Goal: Task Accomplishment & Management: Use online tool/utility

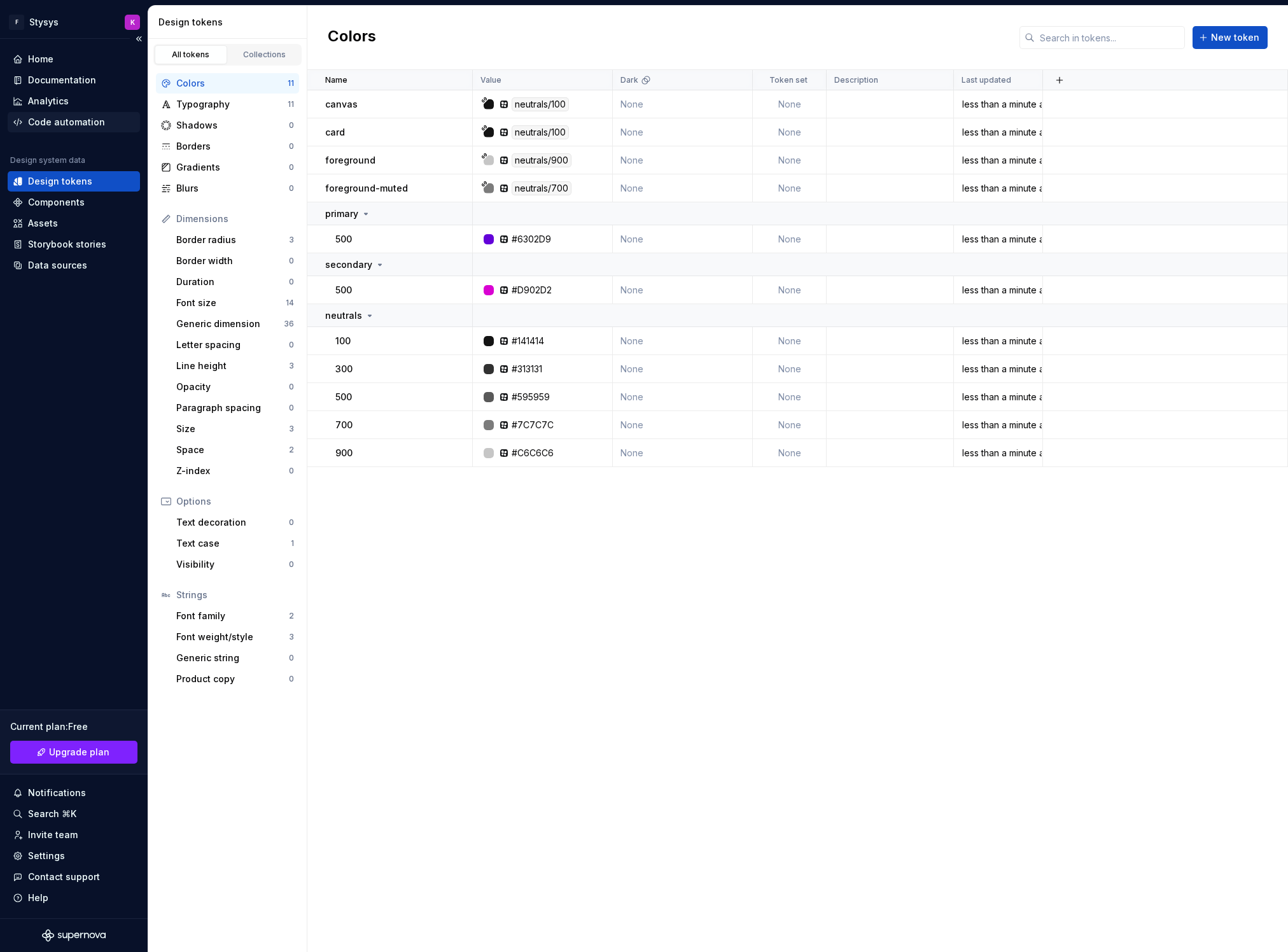
click at [52, 117] on div "Code automation" at bounding box center [66, 122] width 77 height 13
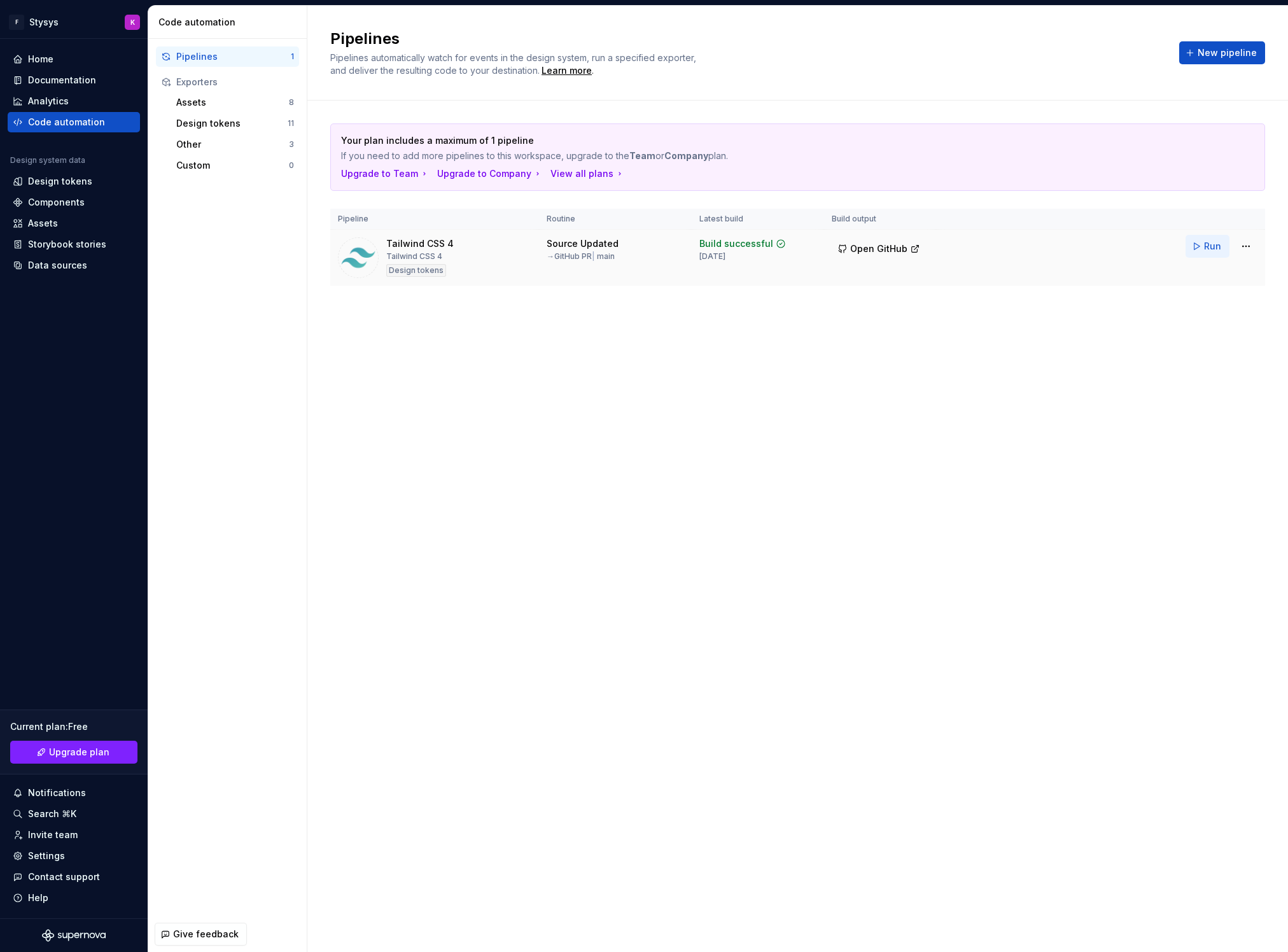
click at [1195, 246] on button "Run" at bounding box center [1207, 246] width 44 height 23
click at [877, 250] on span "Open GitHub" at bounding box center [878, 248] width 57 height 13
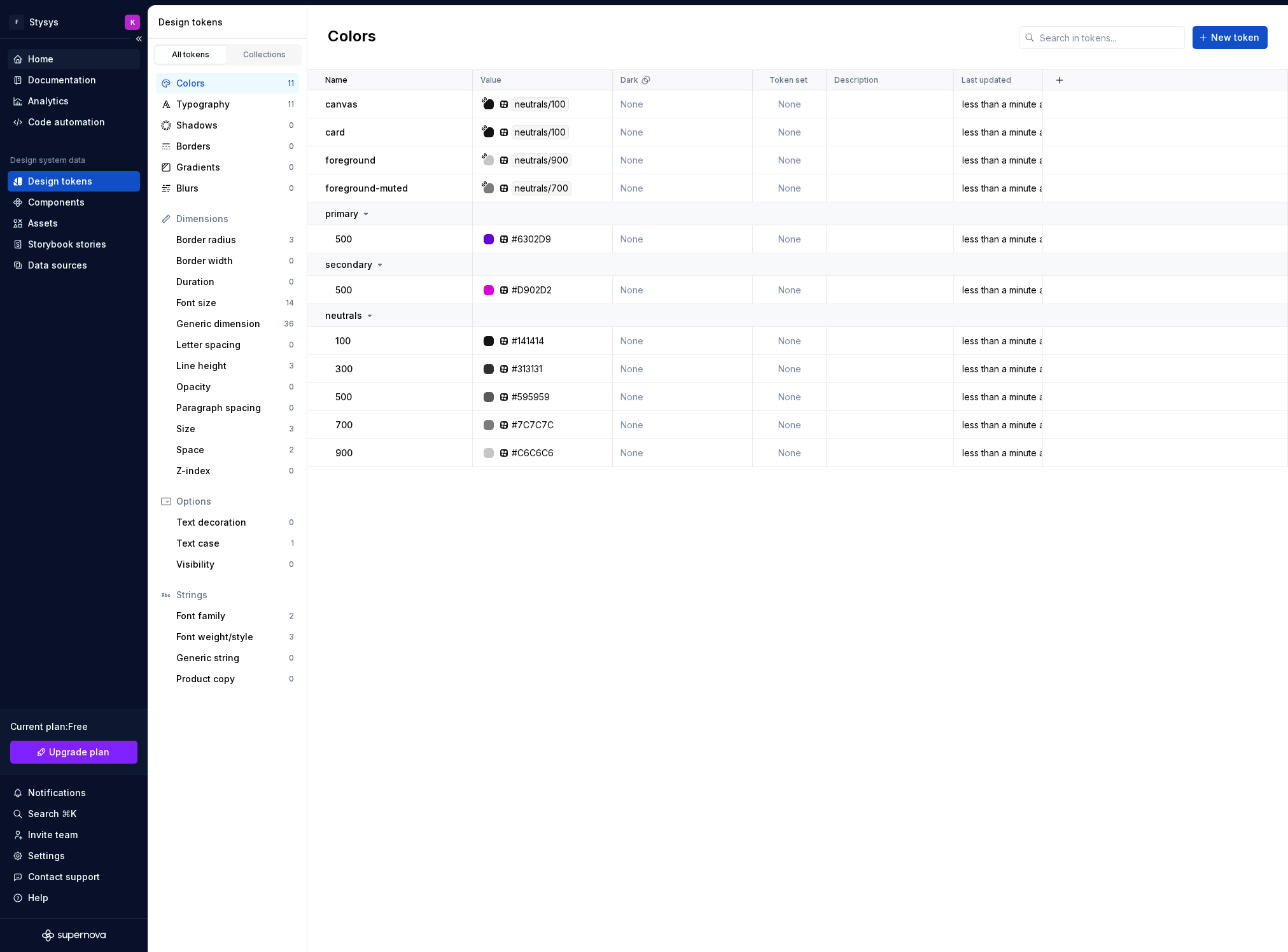
click at [37, 54] on div "Home" at bounding box center [41, 59] width 26 height 13
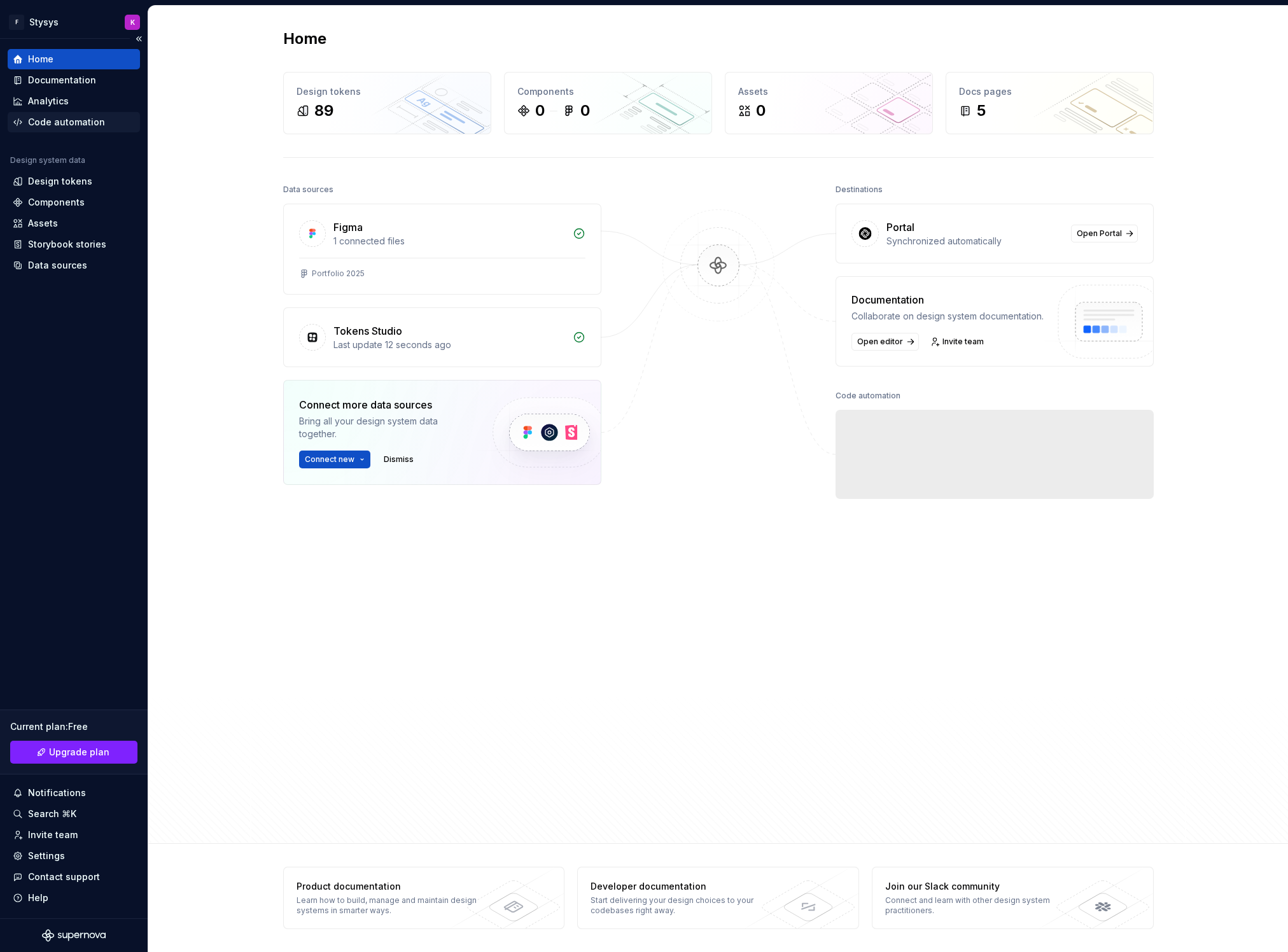
click at [55, 122] on div "Code automation" at bounding box center [66, 122] width 77 height 13
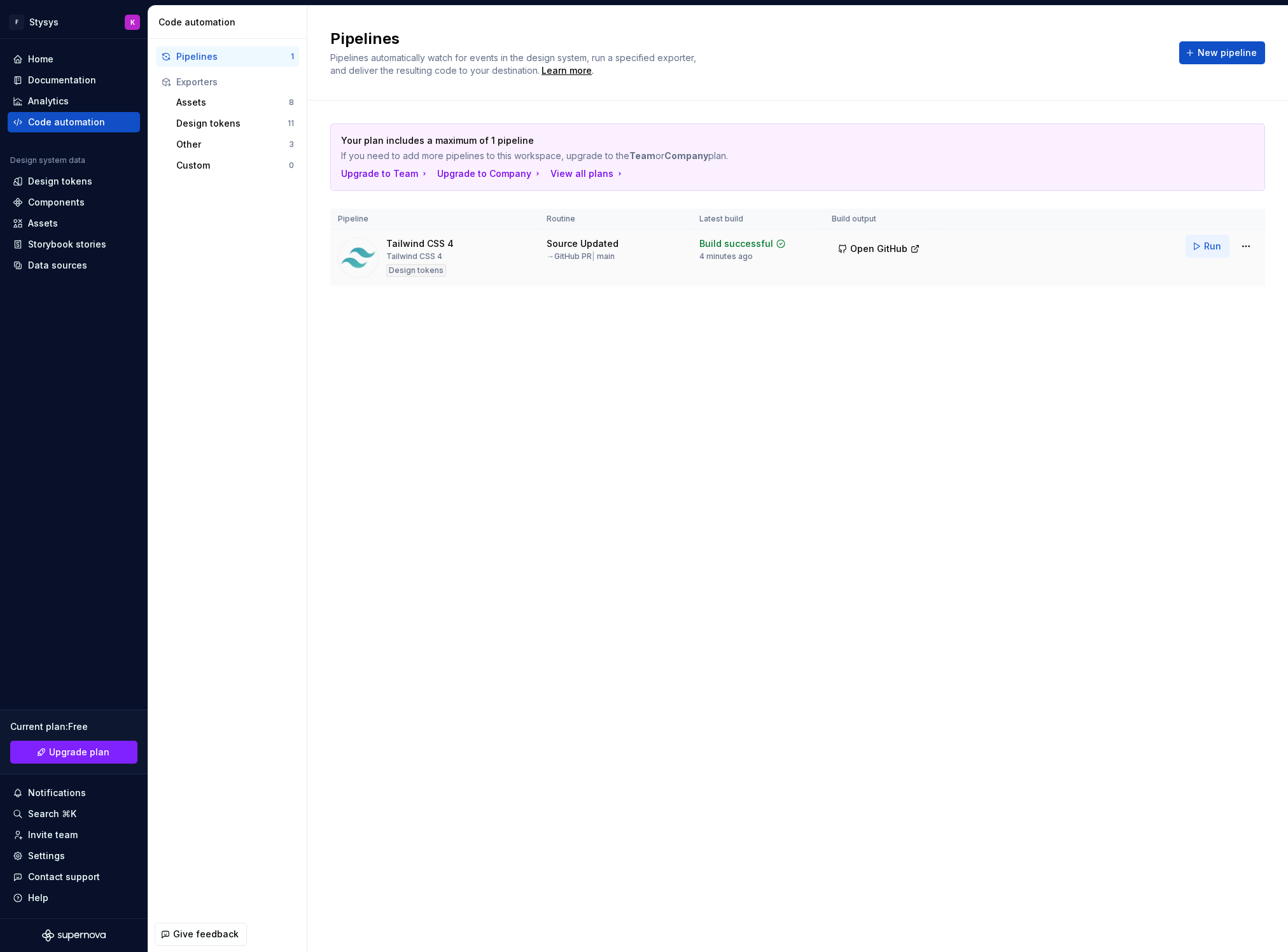
click at [1199, 245] on button "Run" at bounding box center [1207, 246] width 44 height 23
click at [851, 244] on span "Open GitHub" at bounding box center [878, 248] width 57 height 13
